Goal: Transaction & Acquisition: Subscribe to service/newsletter

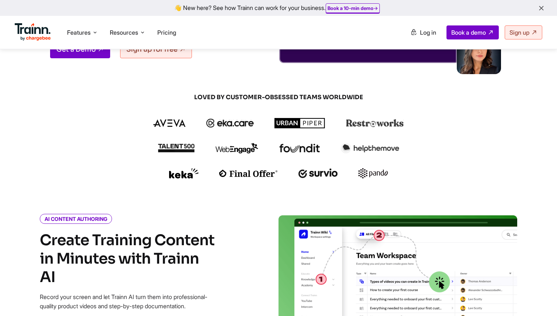
scroll to position [141, 0]
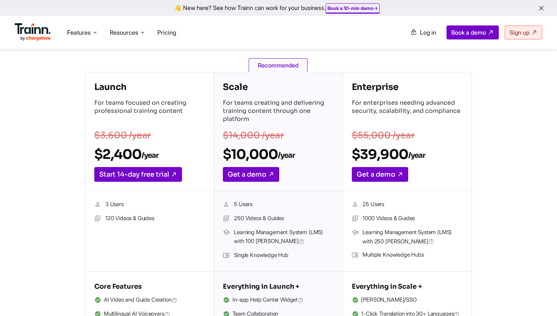
scroll to position [102, 0]
